Goal: Task Accomplishment & Management: Manage account settings

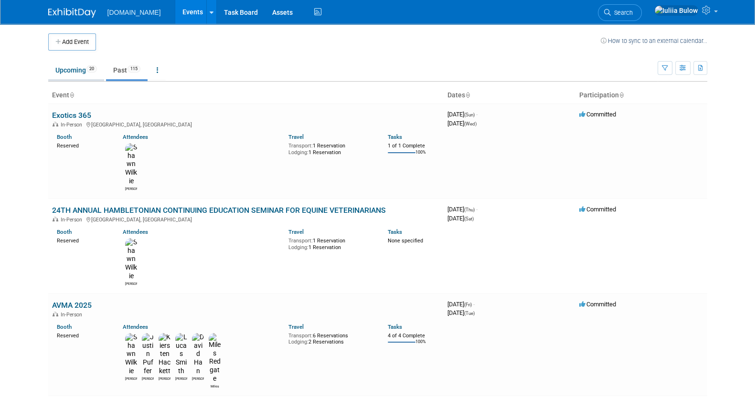
click at [76, 70] on link "Upcoming 20" at bounding box center [76, 70] width 56 height 18
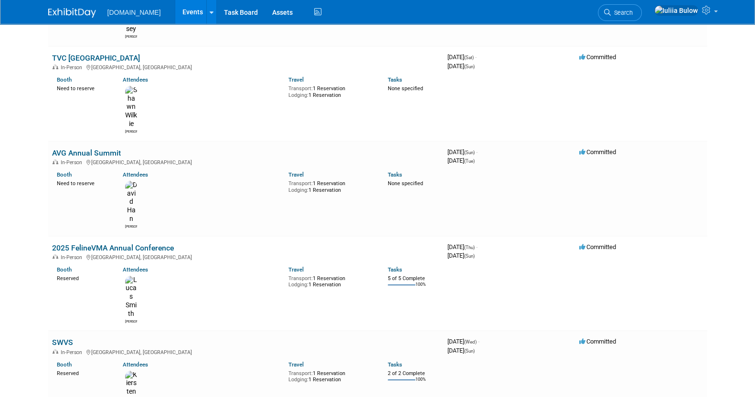
scroll to position [358, 0]
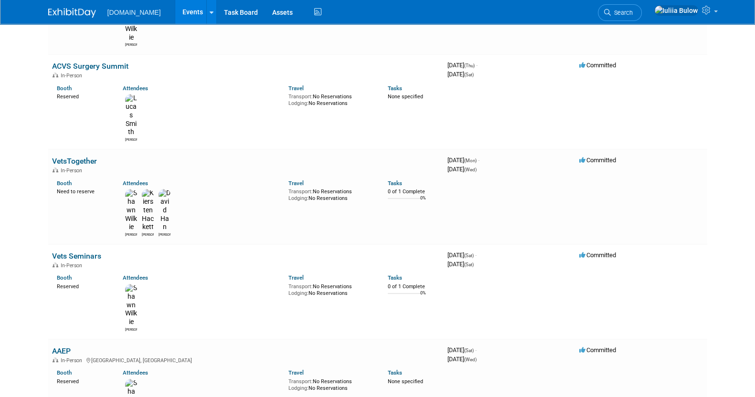
scroll to position [894, 0]
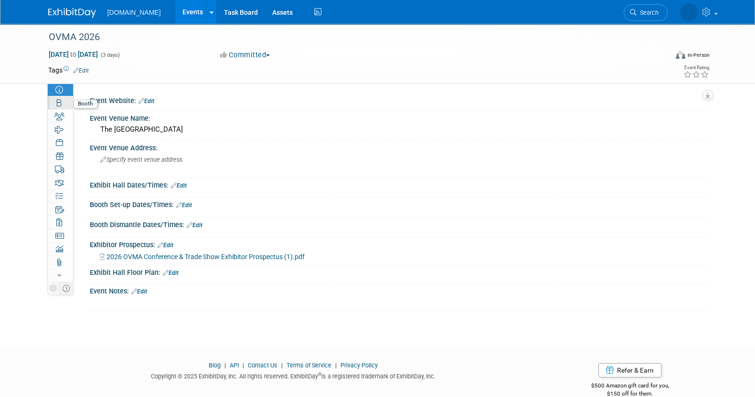
click at [58, 102] on icon at bounding box center [59, 103] width 5 height 8
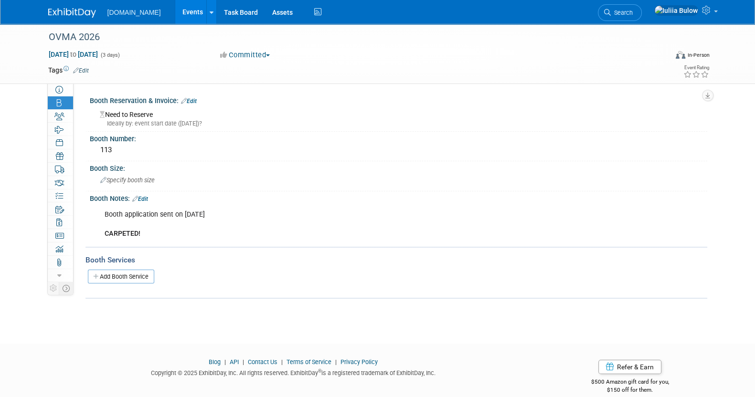
click at [156, 121] on div "Ideally by: event start date ([DATE])?" at bounding box center [400, 123] width 600 height 9
click at [192, 95] on div "Booth Reservation & Invoice: Edit" at bounding box center [398, 100] width 617 height 12
click at [191, 100] on link "Edit" at bounding box center [189, 101] width 16 height 7
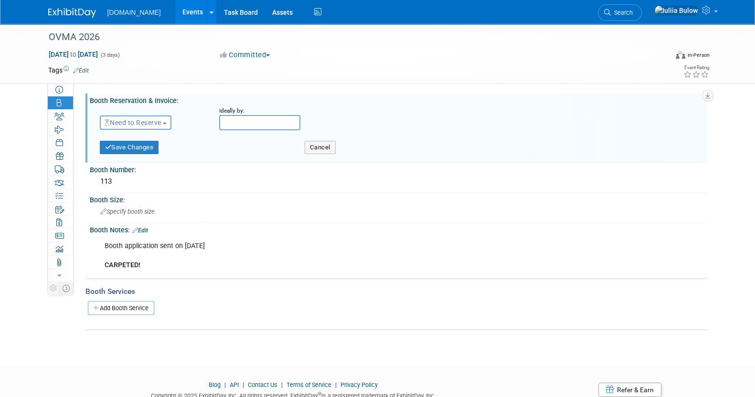
click at [160, 119] on span "Need to Reserve" at bounding box center [133, 123] width 57 height 8
click at [150, 151] on link "Reserved" at bounding box center [151, 152] width 102 height 13
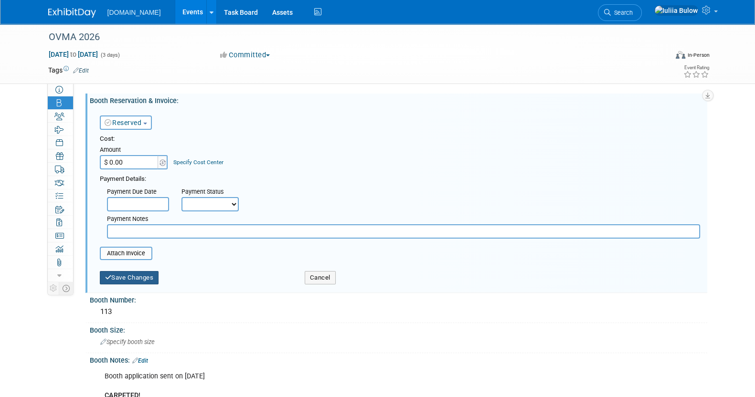
drag, startPoint x: 123, startPoint y: 275, endPoint x: 159, endPoint y: 254, distance: 41.9
click at [168, 256] on form "Reserved Need to Reserve Reserved No Reservation Required Ideally by: Cost: Amo…" at bounding box center [400, 198] width 600 height 182
click at [125, 249] on input "file" at bounding box center [95, 253] width 114 height 11
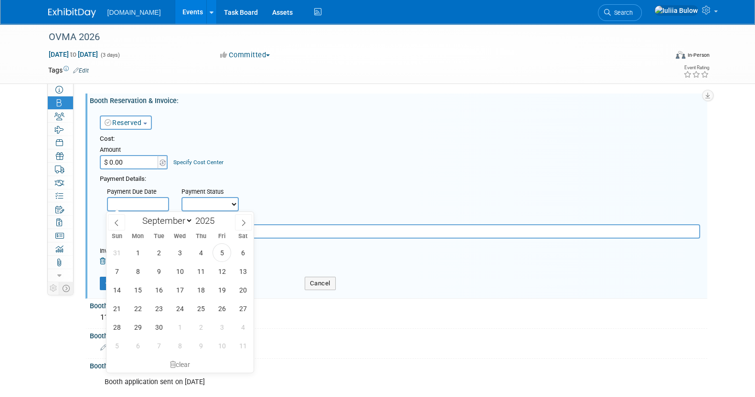
click at [152, 203] on input "text" at bounding box center [138, 204] width 62 height 14
click at [201, 251] on span "4" at bounding box center [200, 252] width 19 height 19
type input "[DATE]"
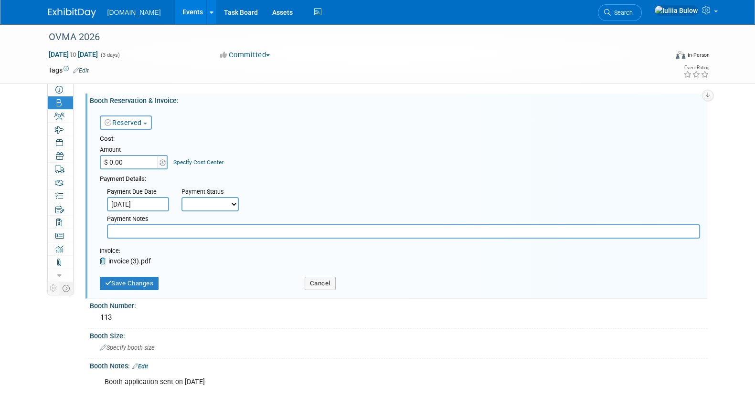
click at [212, 208] on select "Not Paid Yet Partially Paid Paid in Full" at bounding box center [209, 204] width 57 height 14
select select "1"
click at [181, 197] on select "Not Paid Yet Partially Paid Paid in Full" at bounding box center [209, 204] width 57 height 14
click at [141, 156] on input "$ 0.00" at bounding box center [130, 162] width 60 height 14
paste input "2,923.3"
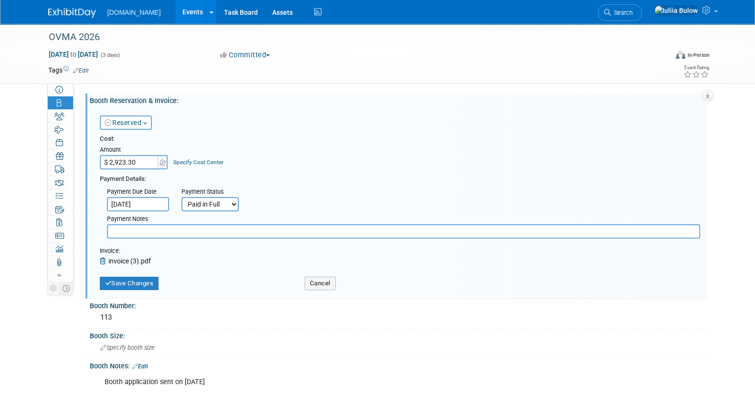
type input "$ 2,923.30"
click at [140, 283] on button "Save Changes" at bounding box center [129, 283] width 59 height 13
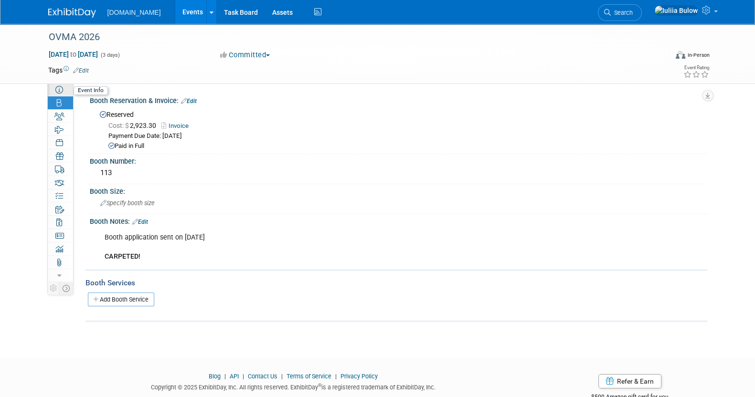
click at [64, 89] on link "Event Information" at bounding box center [60, 89] width 25 height 13
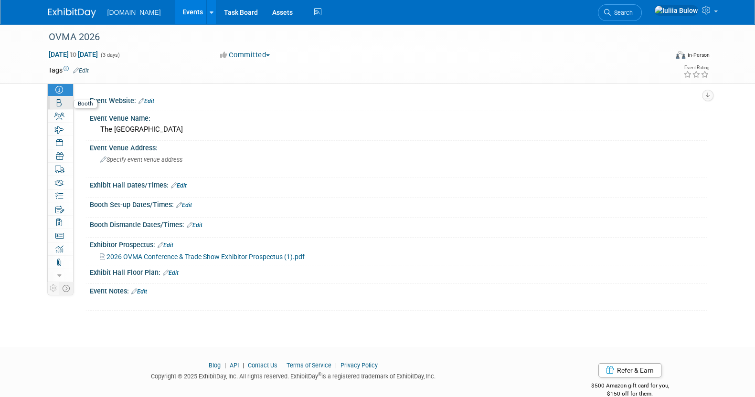
click at [69, 100] on link "Booth" at bounding box center [60, 102] width 25 height 13
